Goal: Transaction & Acquisition: Purchase product/service

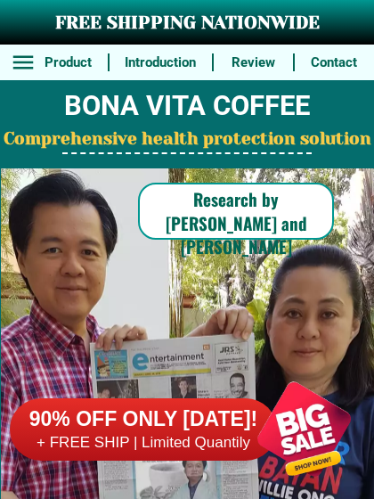
click at [213, 145] on h2 "Comprehensive health protection solution" at bounding box center [187, 139] width 374 height 26
click at [206, 145] on h2 "Comprehensive health protection solution" at bounding box center [187, 139] width 374 height 26
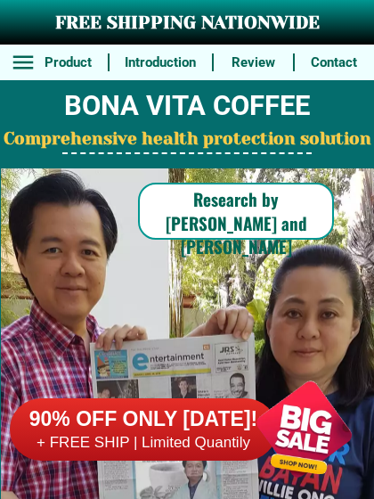
click at [213, 145] on h2 "Comprehensive health protection solution" at bounding box center [187, 139] width 374 height 26
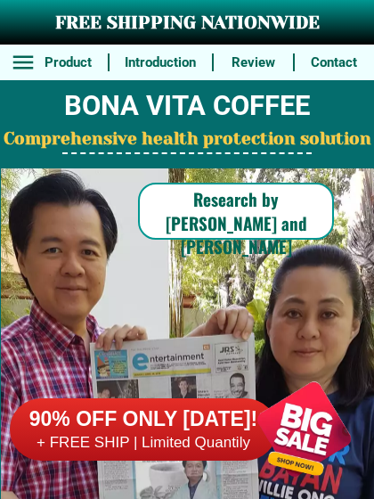
click at [206, 145] on h2 "Comprehensive health protection solution" at bounding box center [187, 139] width 374 height 26
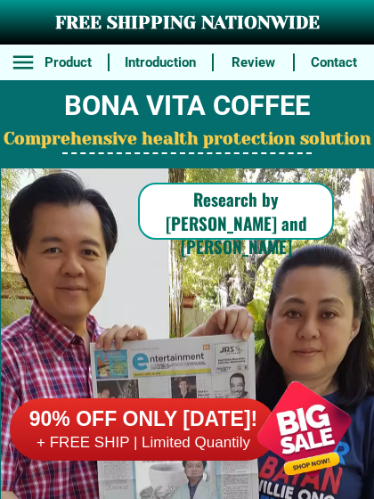
click at [213, 145] on h2 "Comprehensive health protection solution" at bounding box center [187, 139] width 374 height 26
click at [214, 145] on h2 "Comprehensive health protection solution" at bounding box center [187, 139] width 374 height 26
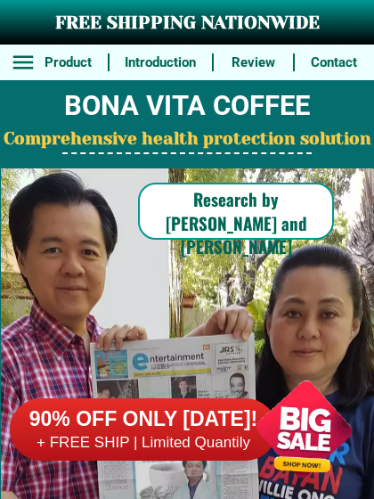
click at [213, 145] on h2 "Comprehensive health protection solution" at bounding box center [187, 139] width 374 height 26
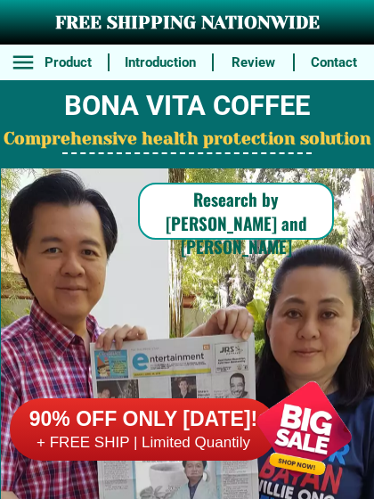
click at [213, 145] on h2 "Comprehensive health protection solution" at bounding box center [187, 139] width 374 height 26
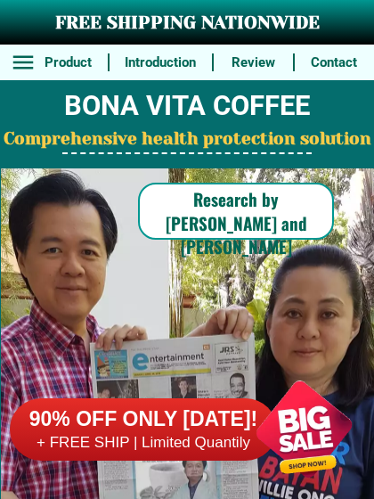
click at [212, 145] on h2 "Comprehensive health protection solution" at bounding box center [187, 139] width 374 height 26
click at [208, 145] on h2 "Comprehensive health protection solution" at bounding box center [187, 139] width 374 height 26
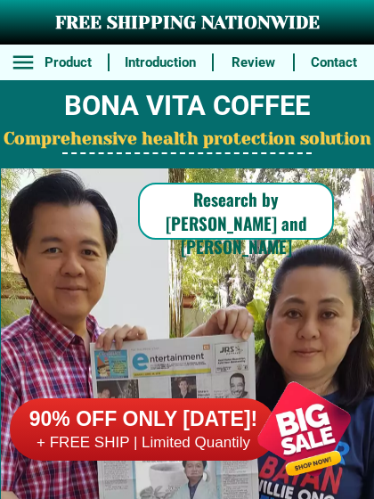
click at [108, 145] on h2 "Comprehensive health protection solution" at bounding box center [187, 139] width 374 height 26
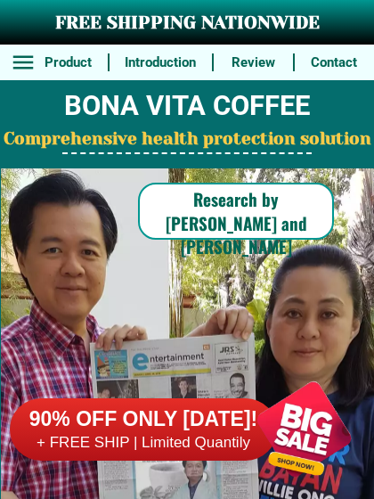
click at [210, 145] on h2 "Comprehensive health protection solution" at bounding box center [187, 139] width 374 height 26
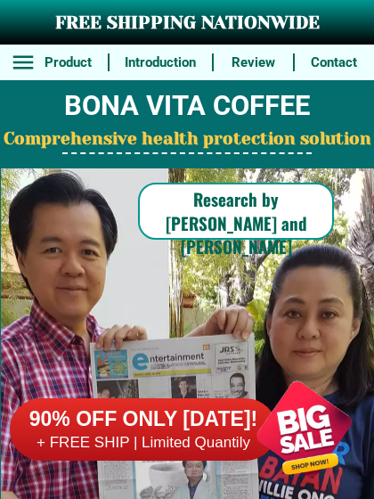
click at [201, 145] on h2 "Comprehensive health protection solution" at bounding box center [187, 139] width 374 height 26
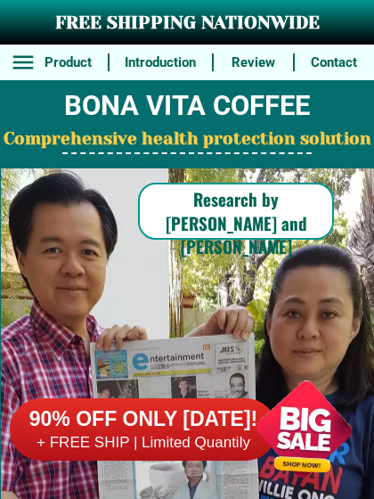
click at [108, 145] on h2 "Comprehensive health protection solution" at bounding box center [187, 139] width 374 height 26
click at [208, 145] on h2 "Comprehensive health protection solution" at bounding box center [187, 139] width 374 height 26
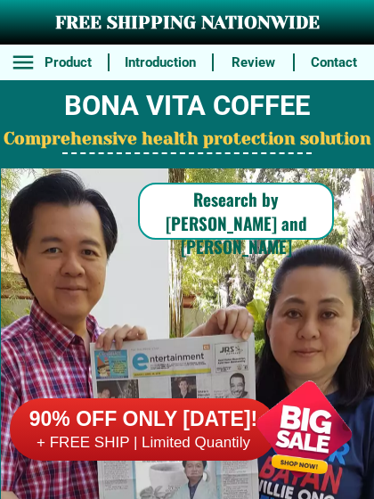
click at [207, 145] on h2 "Comprehensive health protection solution" at bounding box center [187, 139] width 374 height 26
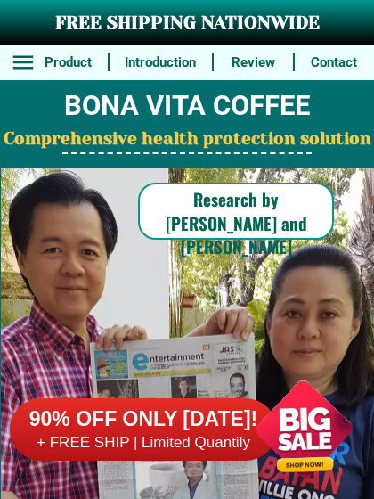
click at [208, 145] on h2 "Comprehensive health protection solution" at bounding box center [187, 139] width 374 height 26
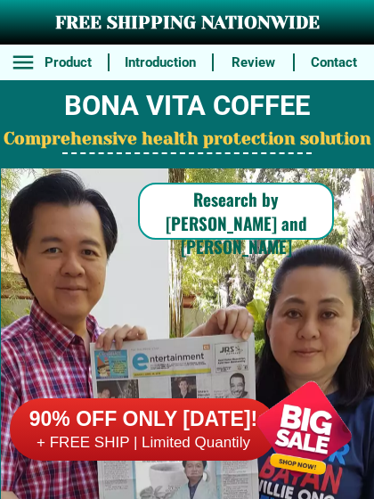
click at [108, 145] on h2 "Comprehensive health protection solution" at bounding box center [187, 139] width 374 height 26
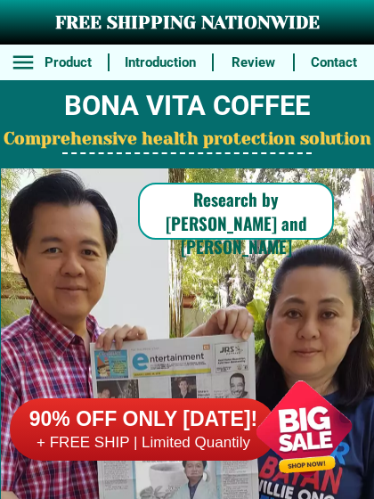
click at [90, 145] on h2 "Comprehensive health protection solution" at bounding box center [187, 139] width 374 height 26
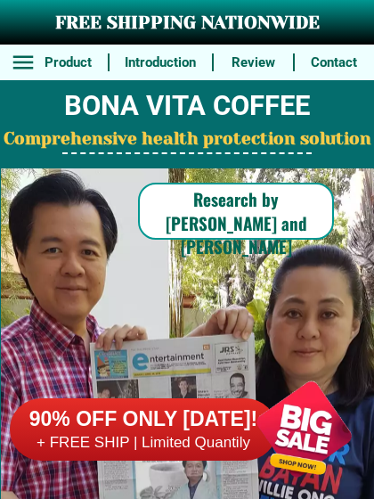
click at [159, 145] on h2 "Comprehensive health protection solution" at bounding box center [187, 139] width 374 height 26
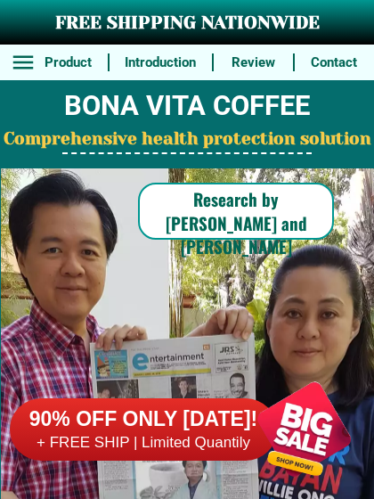
click at [30, 145] on h2 "Comprehensive health protection solution" at bounding box center [187, 139] width 374 height 26
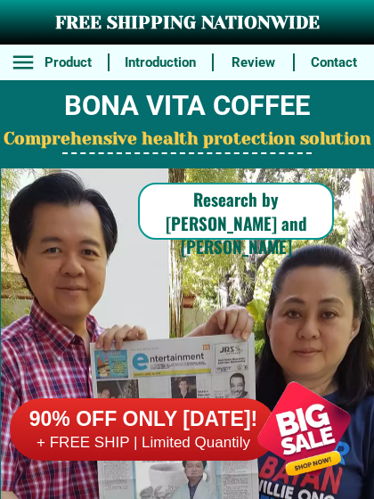
click at [12, 145] on h2 "Comprehensive health protection solution" at bounding box center [187, 139] width 374 height 26
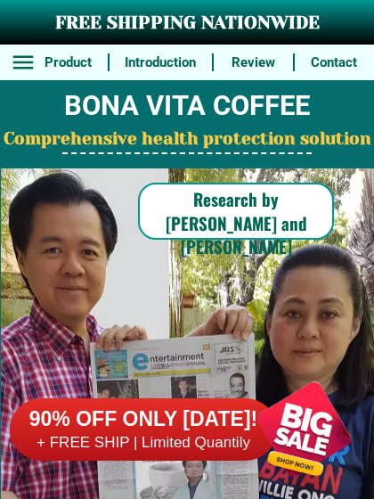
click at [12, 145] on h2 "Comprehensive health protection solution" at bounding box center [187, 139] width 374 height 26
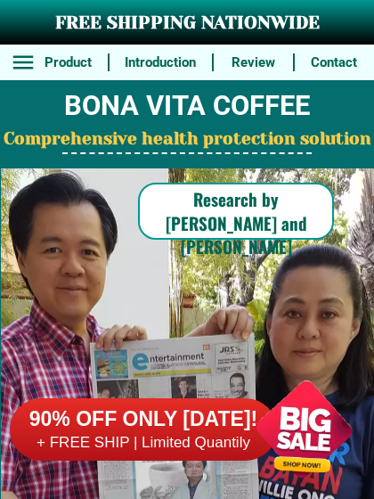
click at [30, 145] on h2 "Comprehensive health protection solution" at bounding box center [187, 139] width 374 height 26
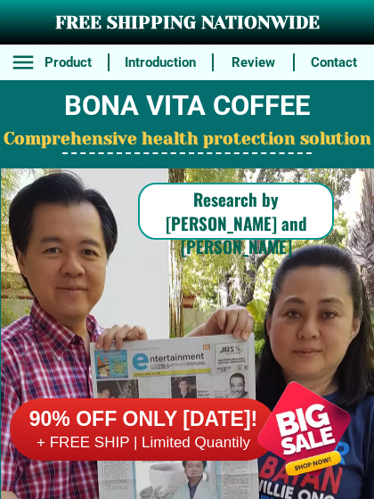
click at [191, 145] on h2 "Comprehensive health protection solution" at bounding box center [187, 139] width 374 height 26
click at [12, 145] on h2 "Comprehensive health protection solution" at bounding box center [187, 139] width 374 height 26
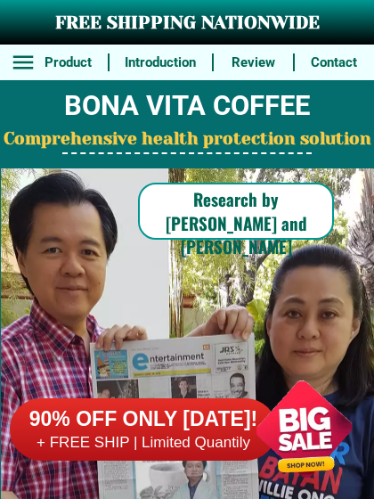
click at [102, 145] on h2 "Comprehensive health protection solution" at bounding box center [187, 139] width 374 height 26
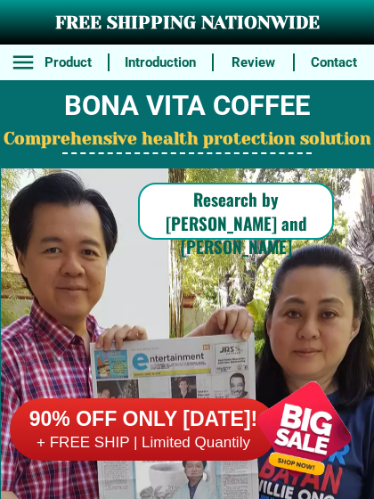
click at [191, 145] on h2 "Comprehensive health protection solution" at bounding box center [187, 139] width 374 height 26
click at [107, 145] on h2 "Comprehensive health protection solution" at bounding box center [187, 139] width 374 height 26
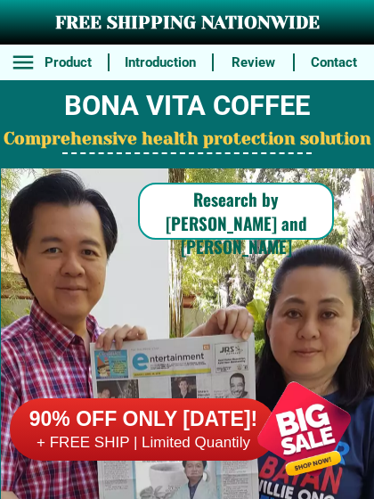
click at [101, 145] on h2 "Comprehensive health protection solution" at bounding box center [187, 139] width 374 height 26
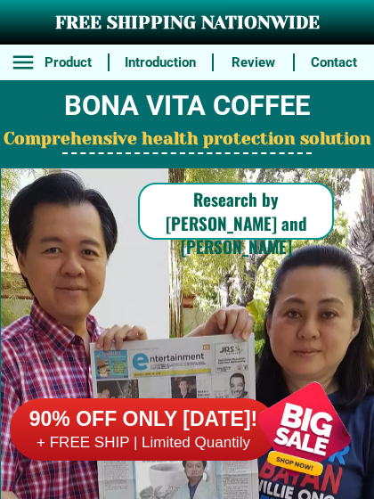
click at [12, 145] on h2 "Comprehensive health protection solution" at bounding box center [187, 139] width 374 height 26
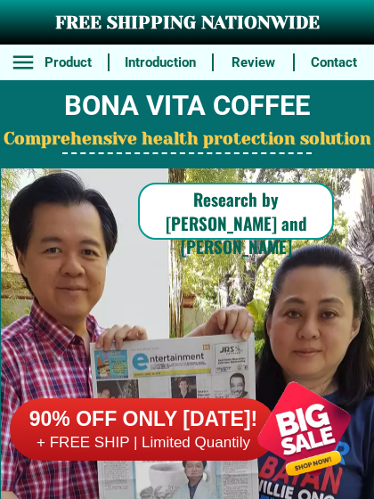
click at [30, 145] on h2 "Comprehensive health protection solution" at bounding box center [187, 139] width 374 height 26
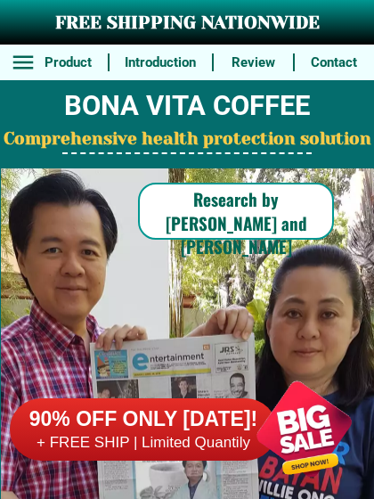
click at [107, 145] on h2 "Comprehensive health protection solution" at bounding box center [187, 139] width 374 height 26
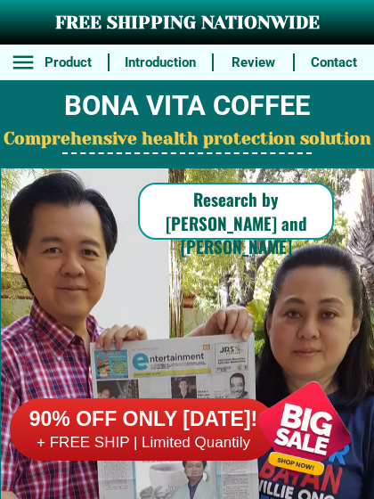
click at [101, 145] on h2 "Comprehensive health protection solution" at bounding box center [187, 139] width 374 height 26
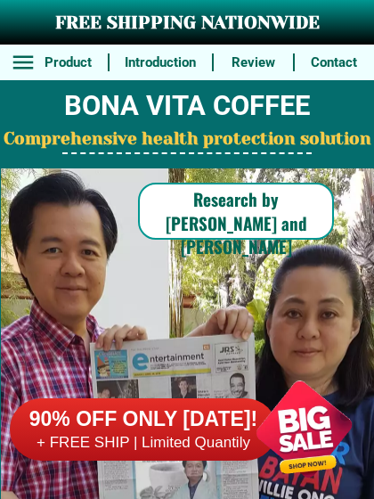
click at [30, 145] on h2 "Comprehensive health protection solution" at bounding box center [187, 139] width 374 height 26
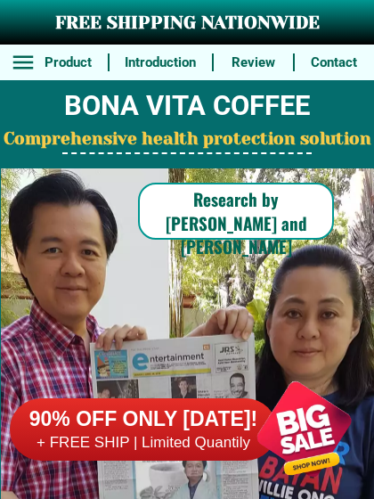
click at [74, 145] on h2 "Comprehensive health protection solution" at bounding box center [187, 139] width 374 height 26
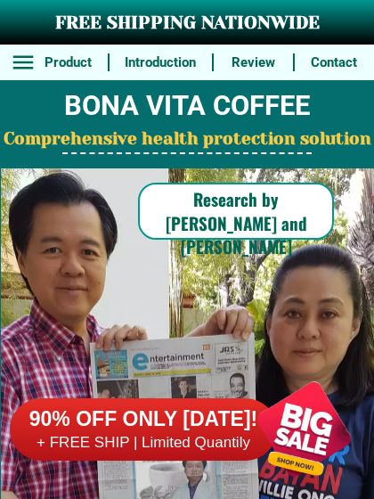
click at [101, 145] on h2 "Comprehensive health protection solution" at bounding box center [187, 139] width 374 height 26
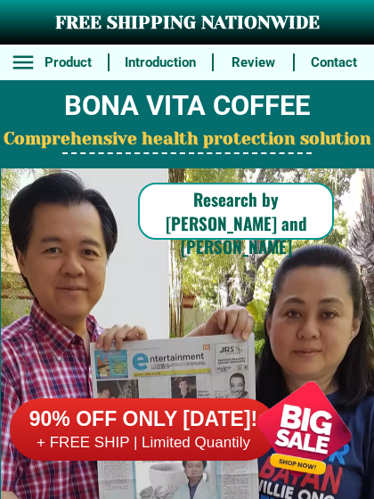
click at [186, 145] on h2 "Comprehensive health protection solution" at bounding box center [187, 139] width 374 height 26
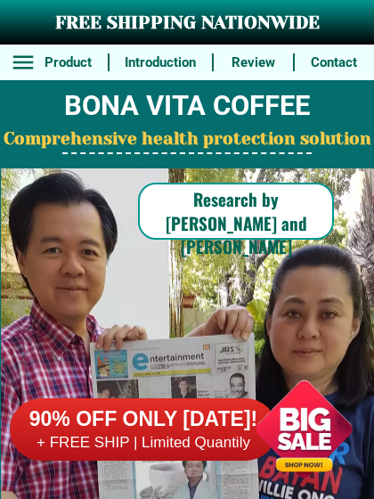
click at [12, 145] on h2 "Comprehensive health protection solution" at bounding box center [187, 139] width 374 height 26
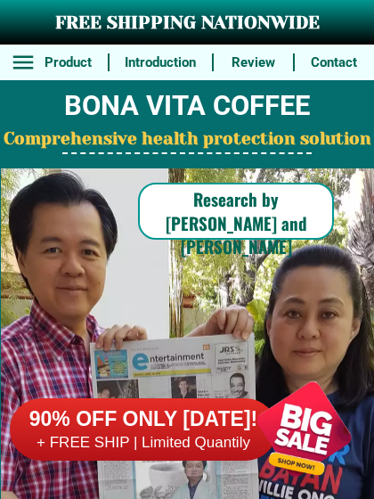
click at [101, 145] on h2 "Comprehensive health protection solution" at bounding box center [187, 139] width 374 height 26
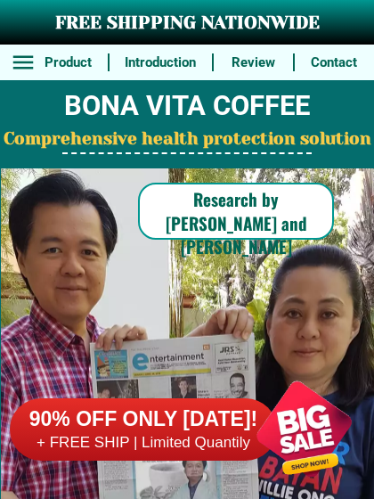
click at [12, 145] on h2 "Comprehensive health protection solution" at bounding box center [187, 139] width 374 height 26
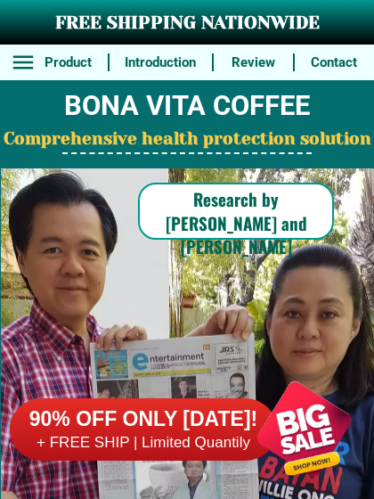
click at [30, 145] on h2 "Comprehensive health protection solution" at bounding box center [187, 139] width 374 height 26
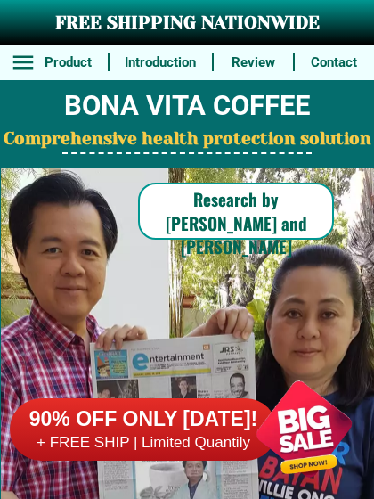
click at [30, 145] on h2 "Comprehensive health protection solution" at bounding box center [187, 139] width 374 height 26
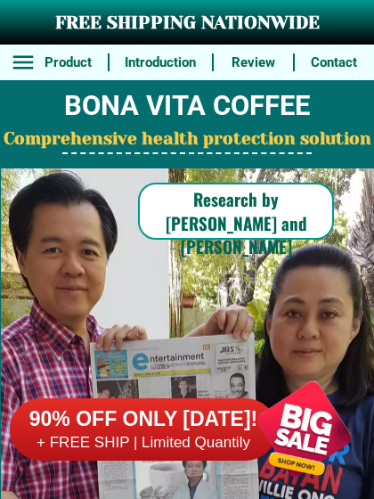
click at [30, 145] on h2 "Comprehensive health protection solution" at bounding box center [187, 139] width 374 height 26
click at [29, 145] on h2 "Comprehensive health protection solution" at bounding box center [187, 139] width 374 height 26
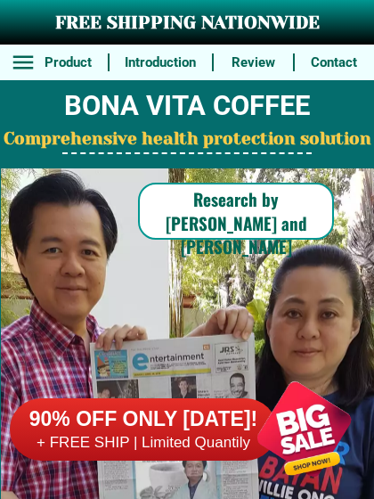
click at [66, 145] on h2 "Comprehensive health protection solution" at bounding box center [187, 139] width 374 height 26
click at [101, 145] on h2 "Comprehensive health protection solution" at bounding box center [187, 139] width 374 height 26
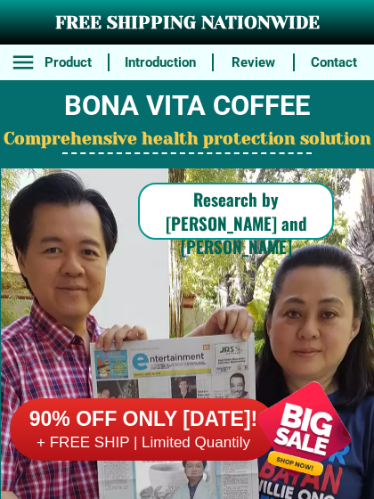
click at [66, 145] on h2 "Comprehensive health protection solution" at bounding box center [187, 139] width 374 height 26
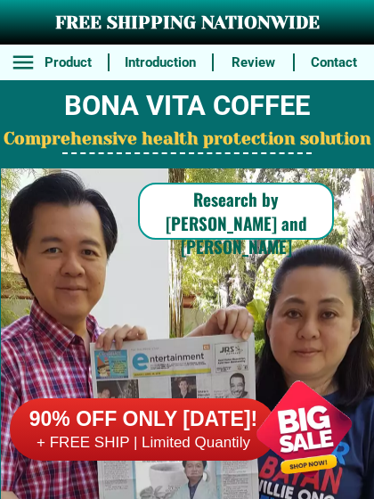
click at [90, 145] on h2 "Comprehensive health protection solution" at bounding box center [187, 139] width 374 height 26
click at [101, 145] on h2 "Comprehensive health protection solution" at bounding box center [187, 139] width 374 height 26
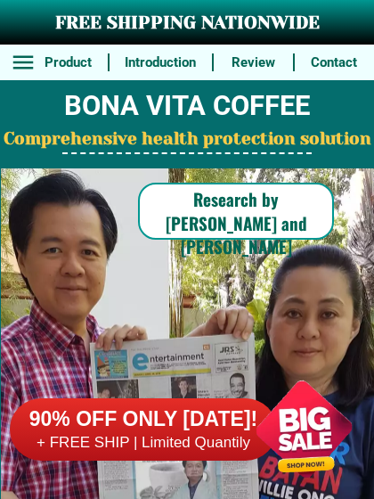
click at [107, 145] on h2 "Comprehensive health protection solution" at bounding box center [187, 139] width 374 height 26
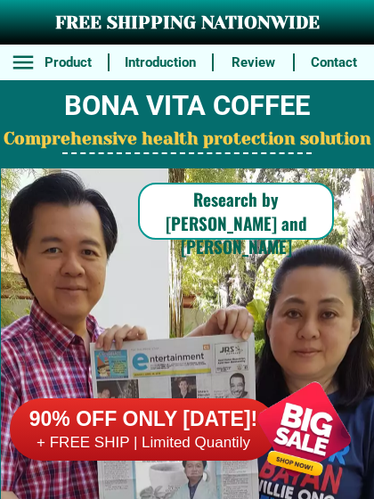
click at [101, 145] on h2 "Comprehensive health protection solution" at bounding box center [187, 139] width 374 height 26
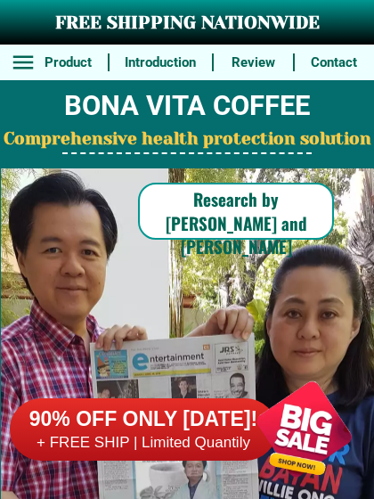
click at [106, 145] on h2 "Comprehensive health protection solution" at bounding box center [187, 139] width 374 height 26
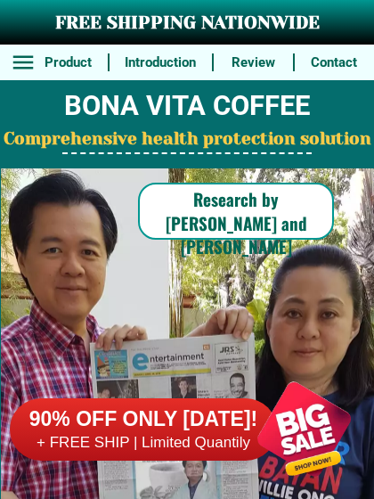
click at [101, 145] on h2 "Comprehensive health protection solution" at bounding box center [187, 139] width 374 height 26
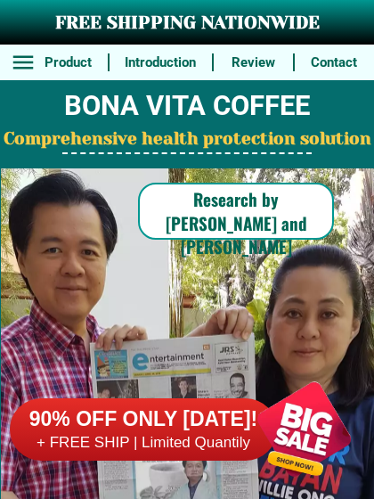
click at [107, 145] on h2 "Comprehensive health protection solution" at bounding box center [187, 139] width 374 height 26
click at [66, 145] on h2 "Comprehensive health protection solution" at bounding box center [187, 139] width 374 height 26
click at [29, 145] on h2 "Comprehensive health protection solution" at bounding box center [187, 139] width 374 height 26
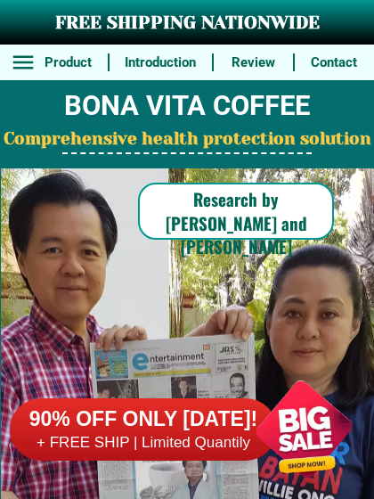
click at [101, 145] on h2 "Comprehensive health protection solution" at bounding box center [187, 139] width 374 height 26
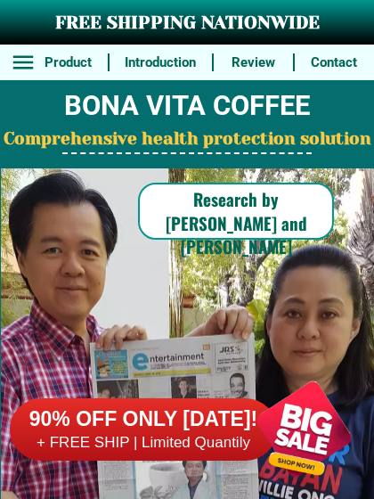
click at [106, 145] on h2 "Comprehensive health protection solution" at bounding box center [187, 139] width 374 height 26
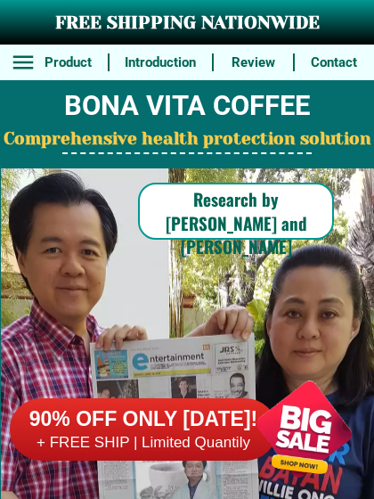
click at [101, 145] on h2 "Comprehensive health protection solution" at bounding box center [187, 139] width 374 height 26
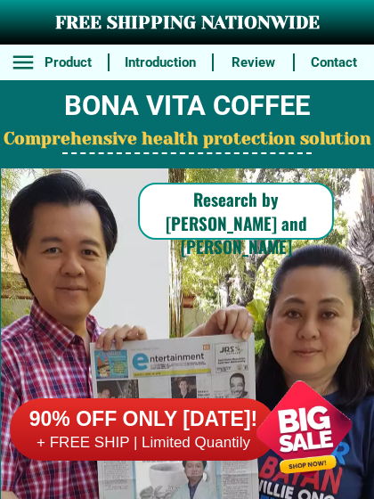
click at [106, 145] on h2 "Comprehensive health protection solution" at bounding box center [187, 139] width 374 height 26
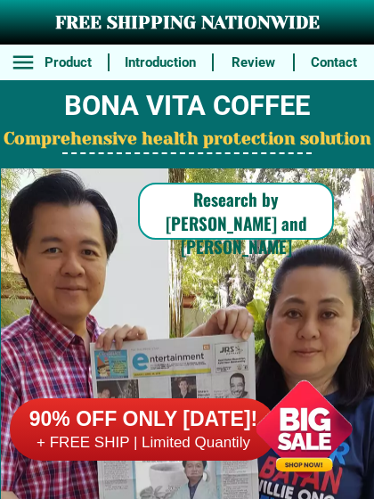
click at [106, 145] on h2 "Comprehensive health protection solution" at bounding box center [187, 139] width 374 height 26
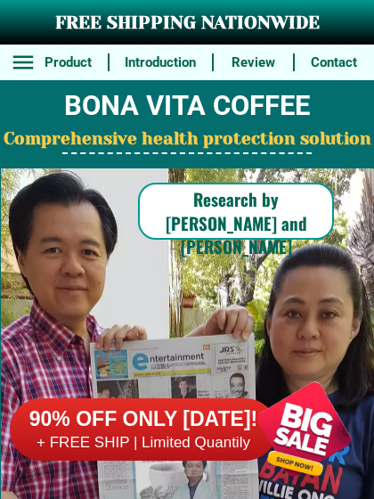
click at [29, 145] on h2 "Comprehensive health protection solution" at bounding box center [187, 139] width 374 height 26
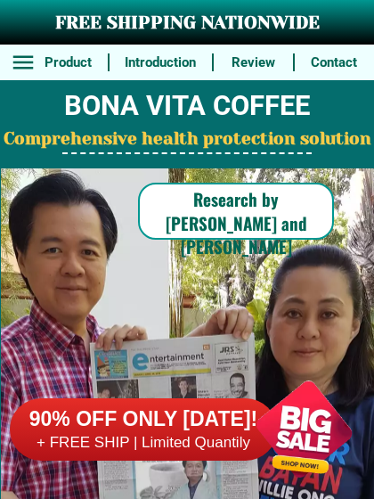
scroll to position [38, 0]
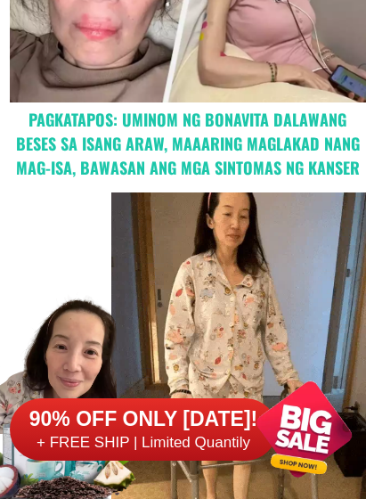
click at [29, 378] on div "90% OFF ONLY [DATE]! + FREE SHIP | Limited Quantily" at bounding box center [192, 429] width 364 height 140
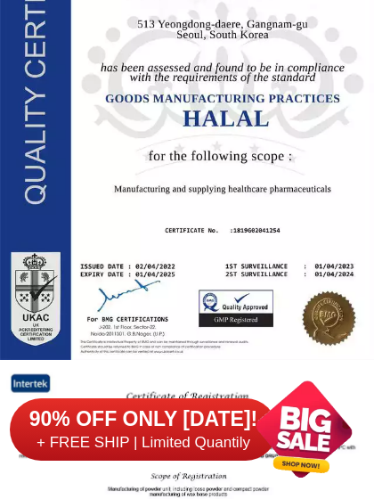
scroll to position [3384, 0]
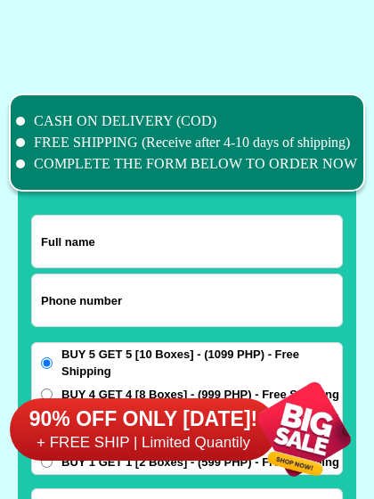
click at [29, 378] on div "90% OFF ONLY [DATE]! + FREE SHIP | Limited Quantily" at bounding box center [192, 429] width 364 height 140
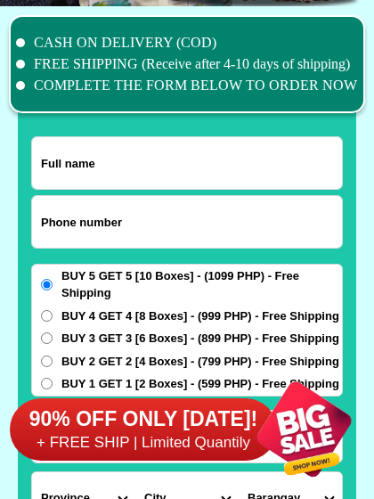
scroll to position [13841, 0]
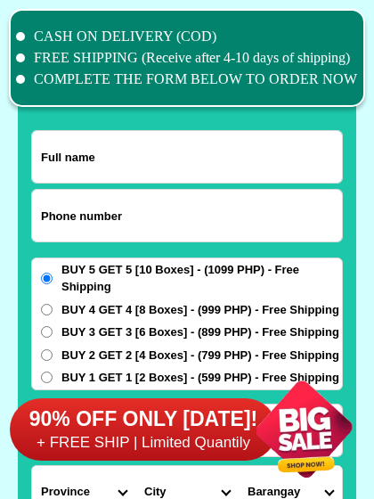
click at [29, 378] on div "90% OFF ONLY [DATE]! + FREE SHIP | Limited Quantily" at bounding box center [192, 429] width 364 height 140
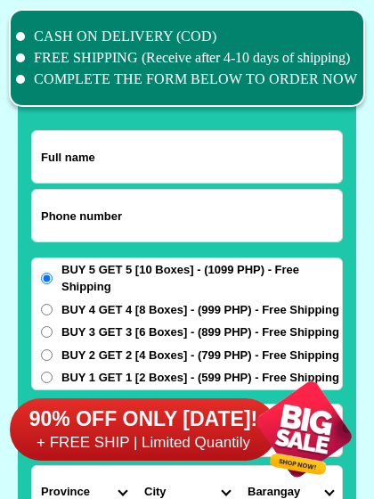
click at [29, 378] on div "90% OFF ONLY [DATE]! + FREE SHIP | Limited Quantily" at bounding box center [192, 429] width 364 height 140
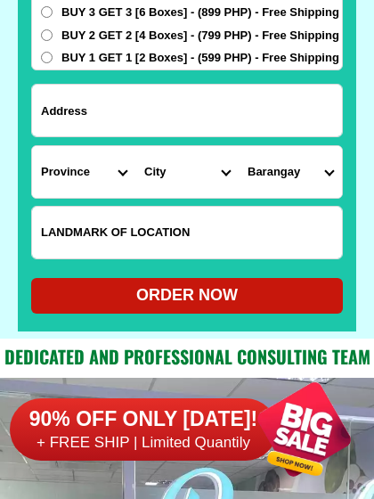
click at [29, 378] on div "90% OFF ONLY [DATE]! + FREE SHIP | Limited Quantily" at bounding box center [192, 429] width 364 height 140
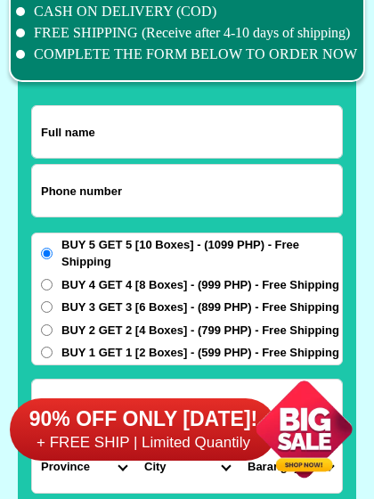
click at [29, 427] on h6 "90% OFF ONLY [DATE]!" at bounding box center [143, 419] width 267 height 27
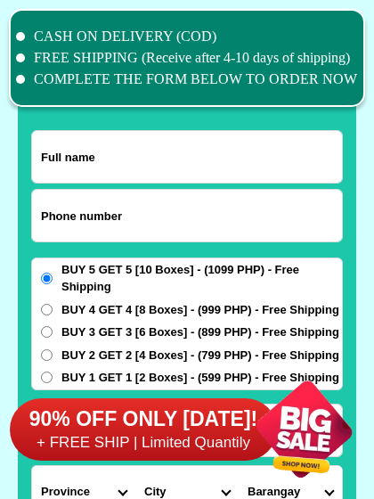
click at [29, 378] on div "90% OFF ONLY [DATE]! + FREE SHIP | Limited Quantily" at bounding box center [192, 429] width 364 height 140
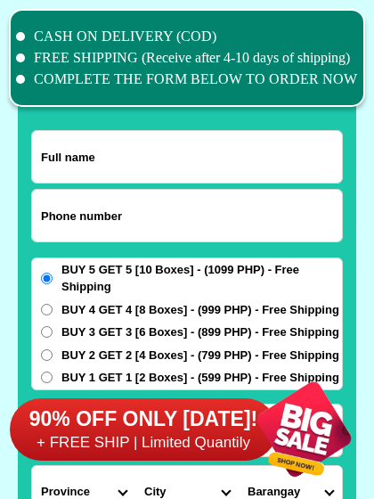
click at [29, 378] on div "90% OFF ONLY [DATE]! + FREE SHIP | Limited Quantily" at bounding box center [192, 429] width 364 height 140
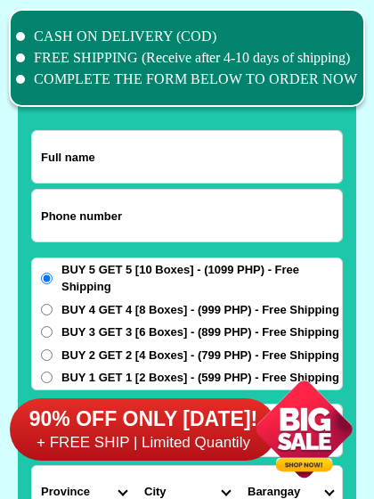
click at [29, 378] on div "90% OFF ONLY [DATE]! + FREE SHIP | Limited Quantily" at bounding box center [192, 429] width 364 height 140
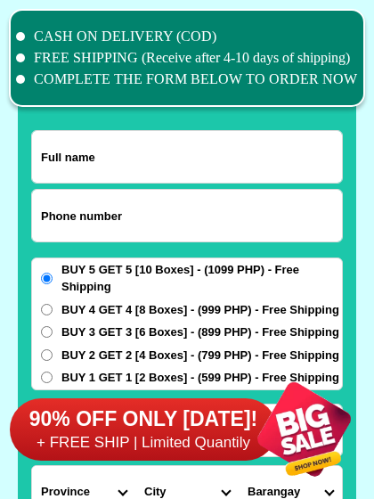
click at [29, 378] on div "90% OFF ONLY [DATE]! + FREE SHIP | Limited Quantily" at bounding box center [192, 429] width 364 height 140
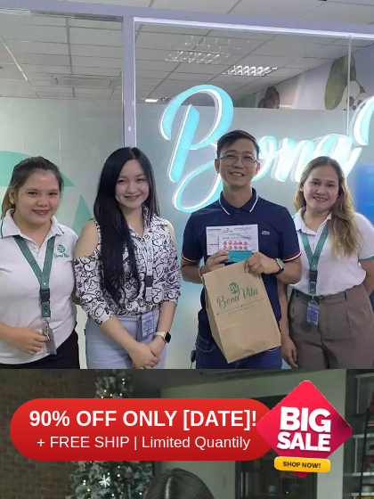
scroll to position [14586, 0]
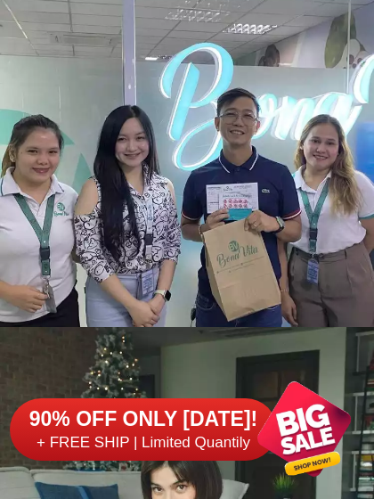
click at [28, 378] on div "90% OFF ONLY [DATE]! + FREE SHIP | Limited Quantily" at bounding box center [192, 429] width 364 height 140
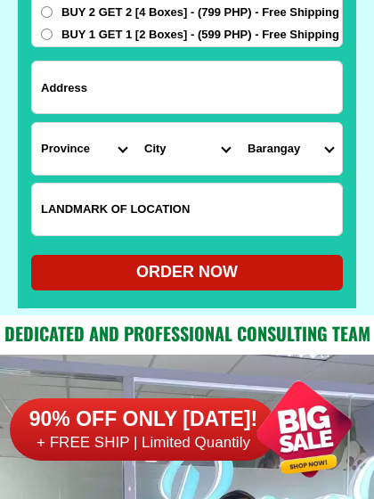
scroll to position [14079, 0]
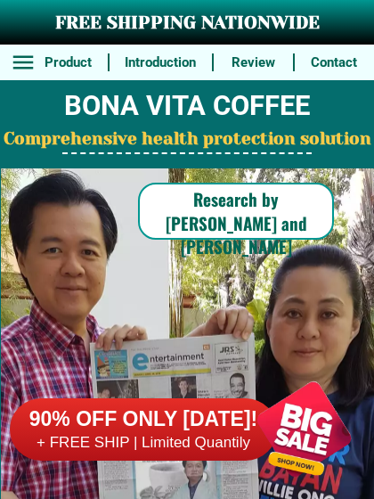
scroll to position [0, 0]
